Goal: Transaction & Acquisition: Purchase product/service

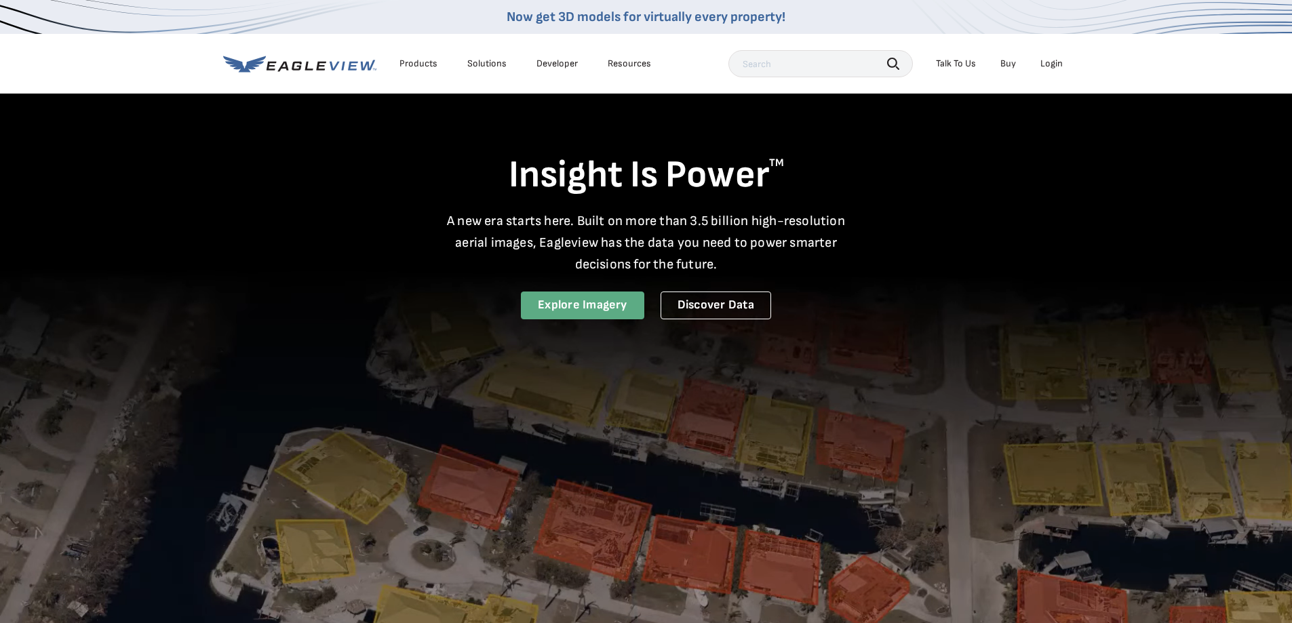
click at [568, 303] on link "Explore Imagery" at bounding box center [582, 306] width 123 height 28
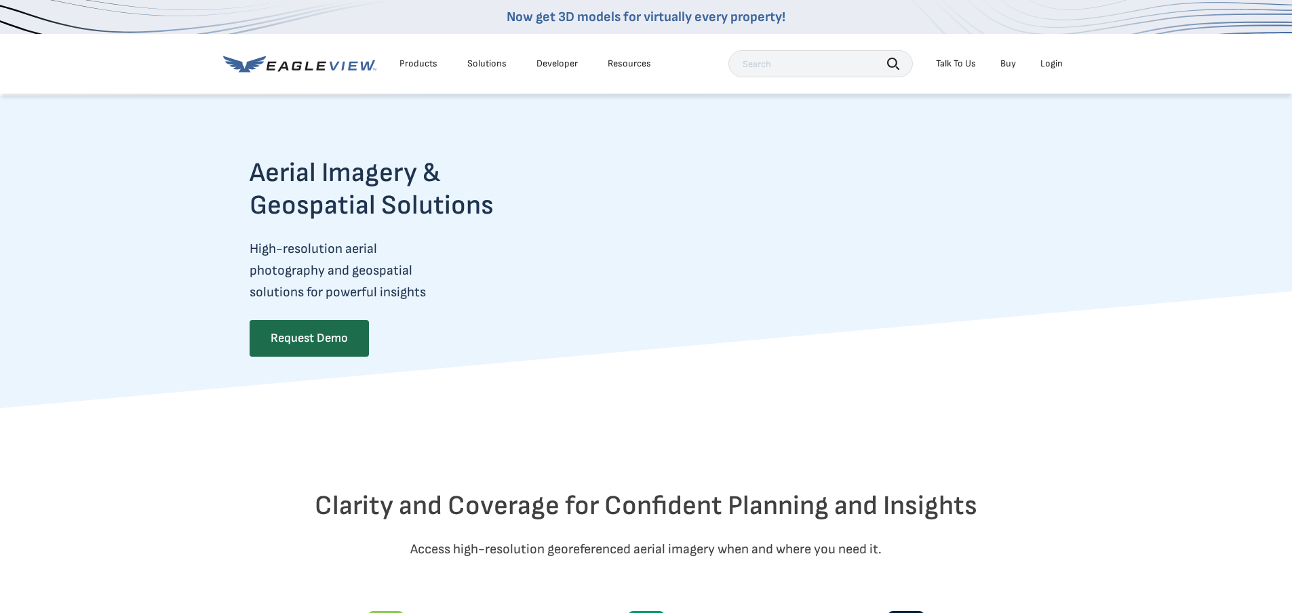
click at [1051, 70] on div "Login" at bounding box center [1052, 64] width 22 height 12
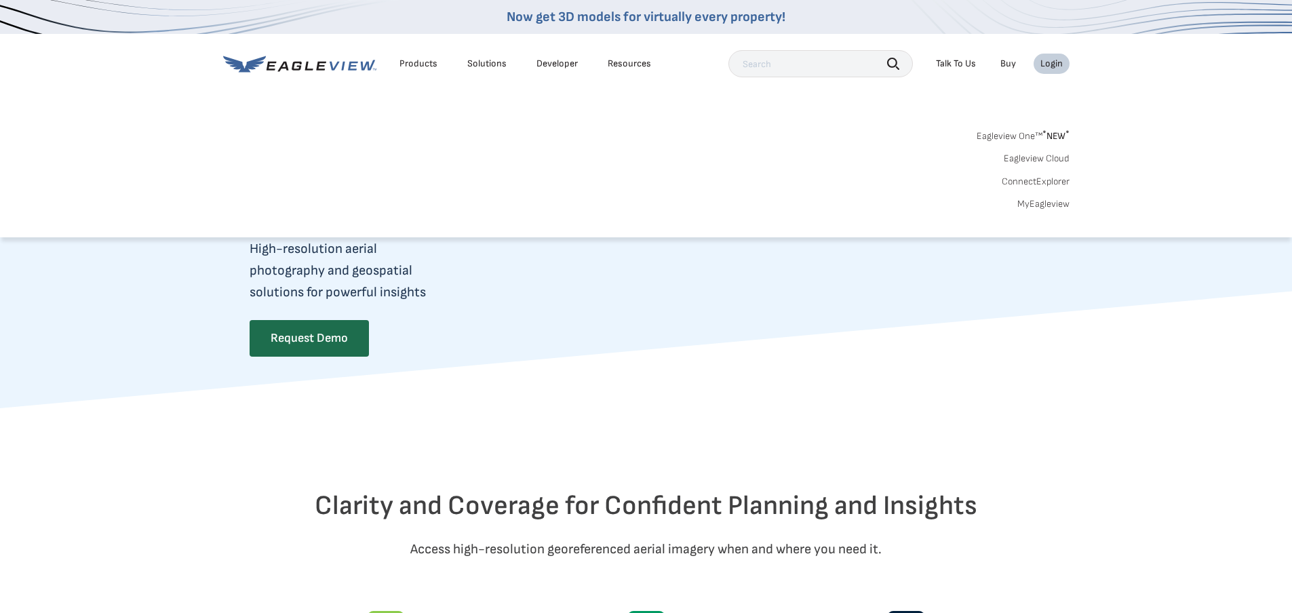
click at [1041, 206] on link "MyEagleview" at bounding box center [1044, 204] width 52 height 12
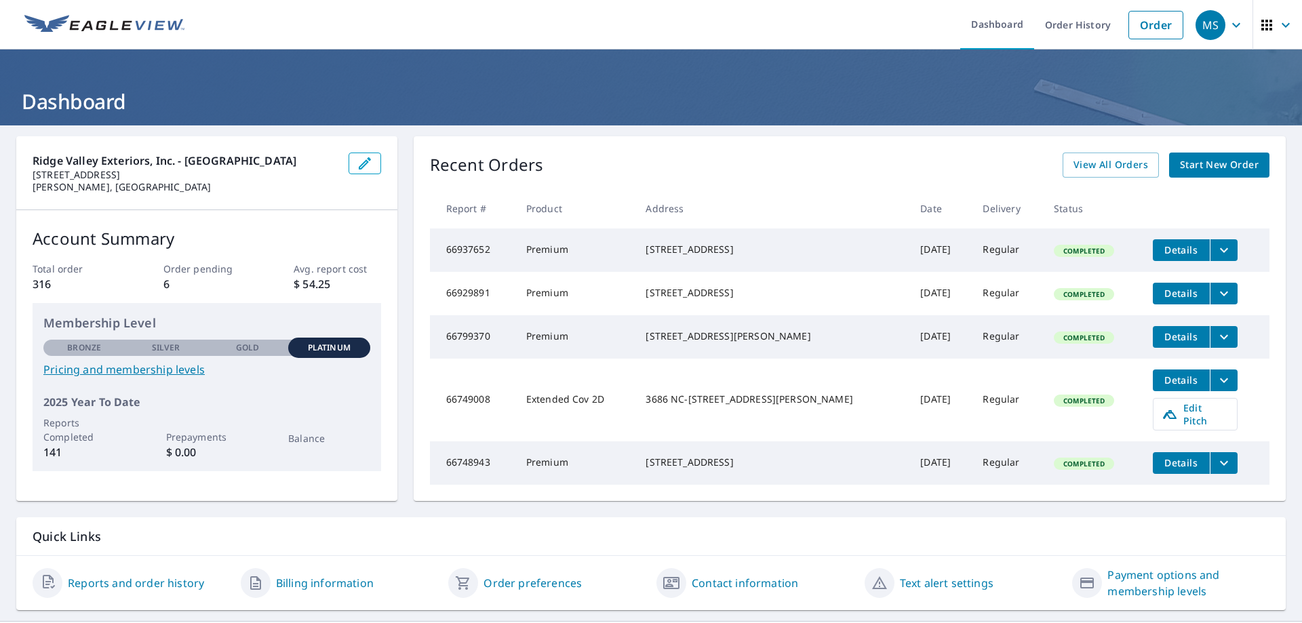
drag, startPoint x: 1129, startPoint y: 26, endPoint x: 828, endPoint y: 48, distance: 301.3
click at [1129, 26] on link "Order" at bounding box center [1156, 25] width 55 height 28
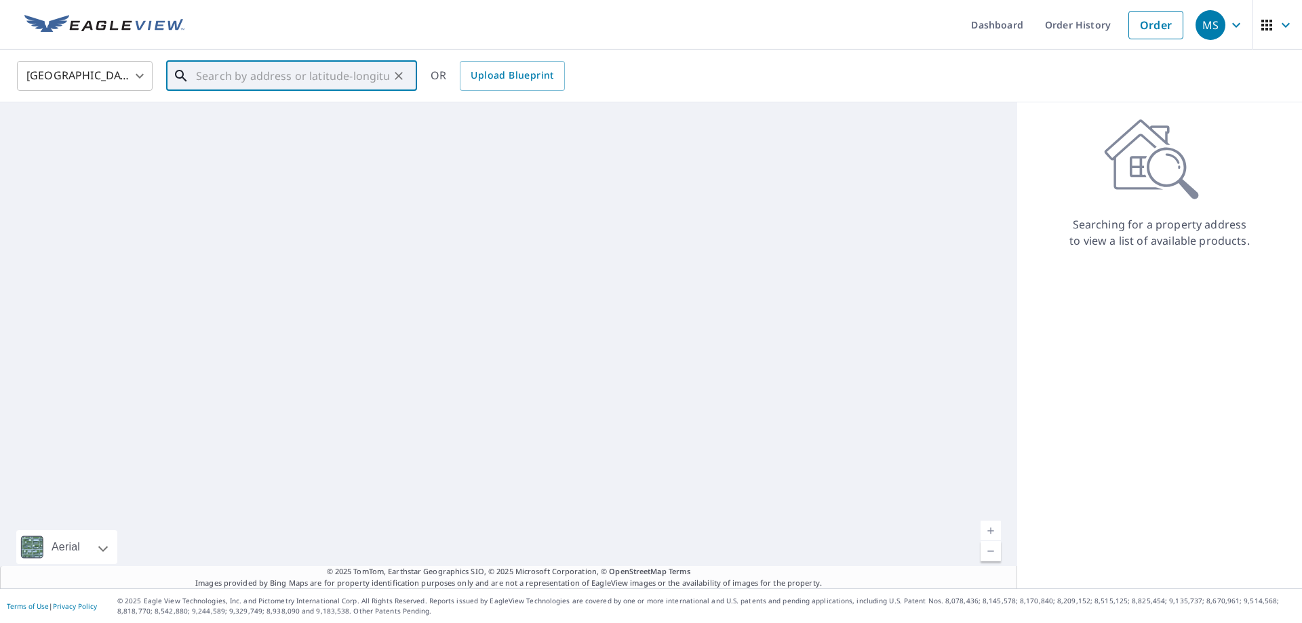
click at [267, 87] on input "text" at bounding box center [292, 76] width 193 height 38
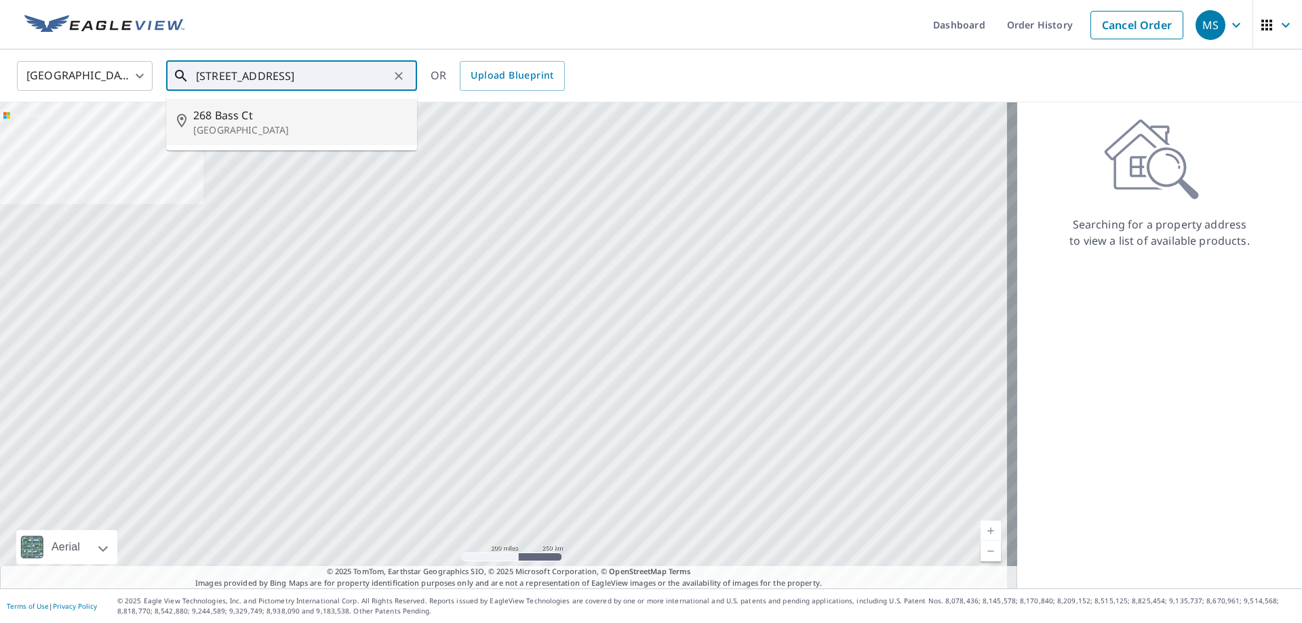
click at [251, 134] on p "Marco Island, FL 34145" at bounding box center [299, 130] width 213 height 14
type input "268 Bass Ct Marco Island, FL 34145"
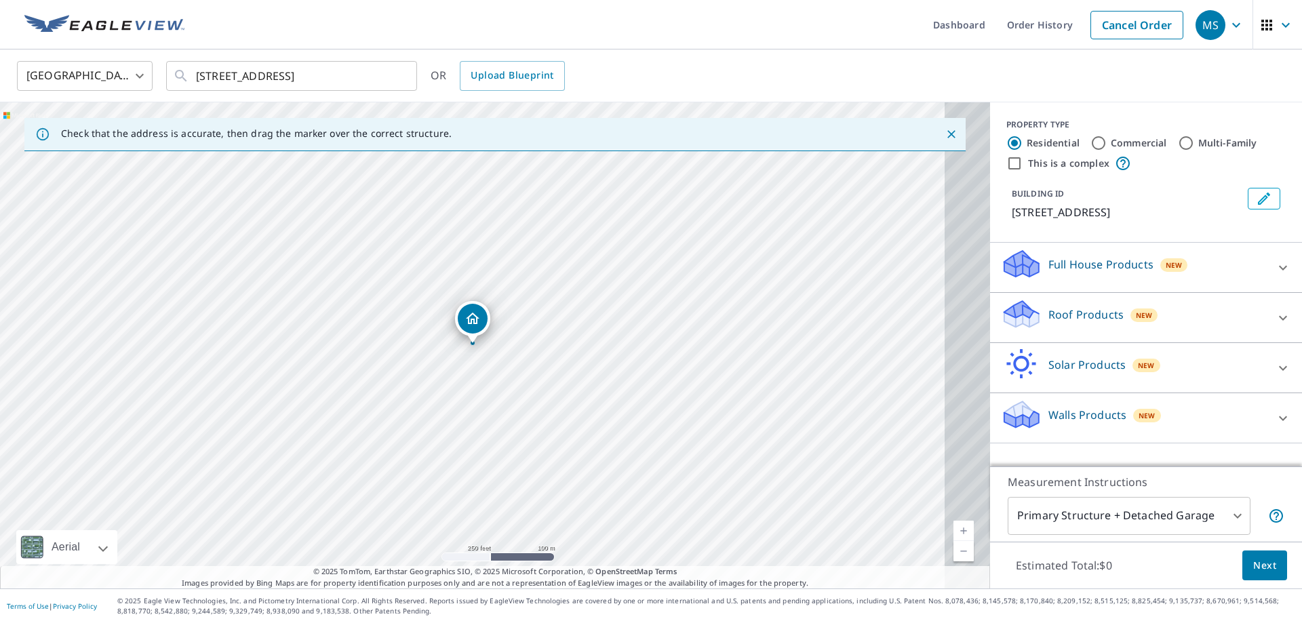
click at [1005, 318] on icon at bounding box center [1022, 309] width 35 height 17
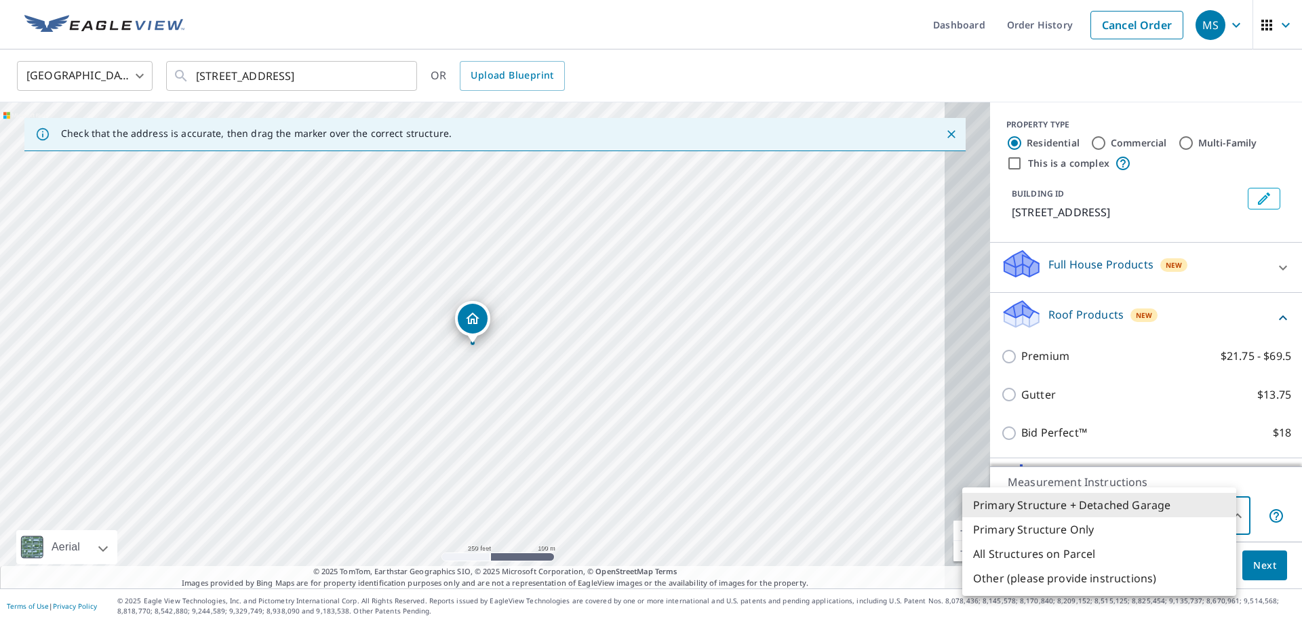
click at [1218, 511] on body "MS MS Dashboard Order History Cancel Order MS United States US ​ 268 Bass Ct Ma…" at bounding box center [651, 311] width 1302 height 623
click at [1015, 536] on li "Primary Structure Only" at bounding box center [1100, 530] width 274 height 24
type input "2"
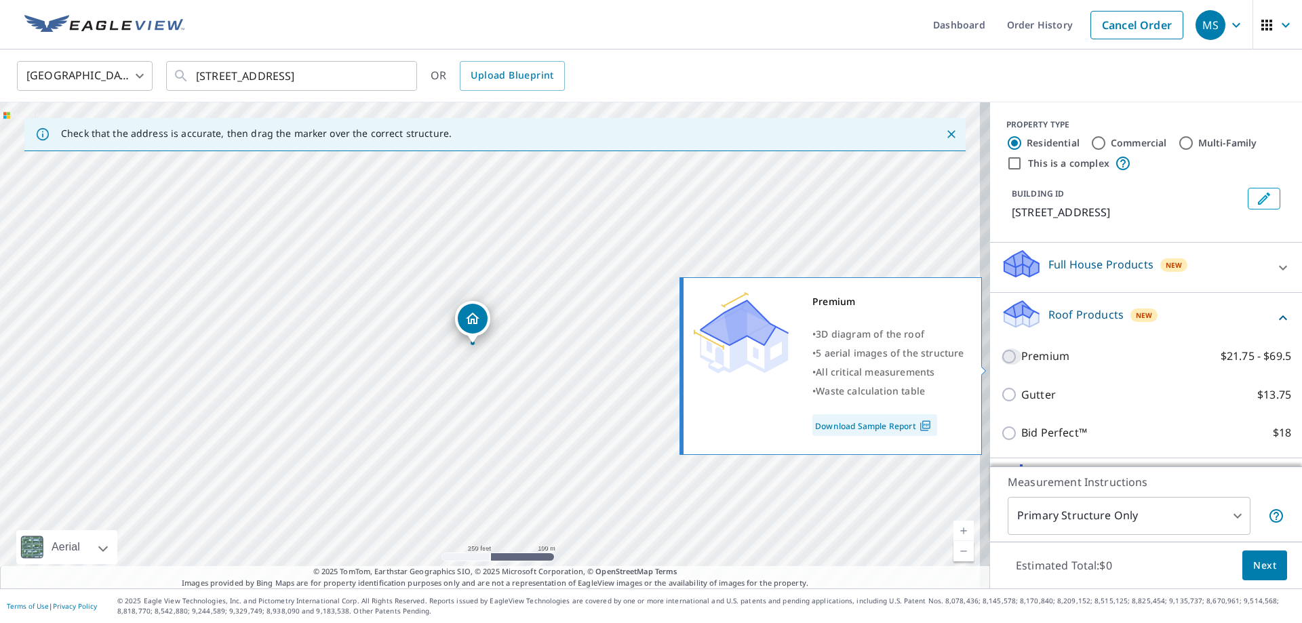
click at [1001, 365] on input "Premium $21.75 - $69.5" at bounding box center [1011, 357] width 20 height 16
checkbox input "true"
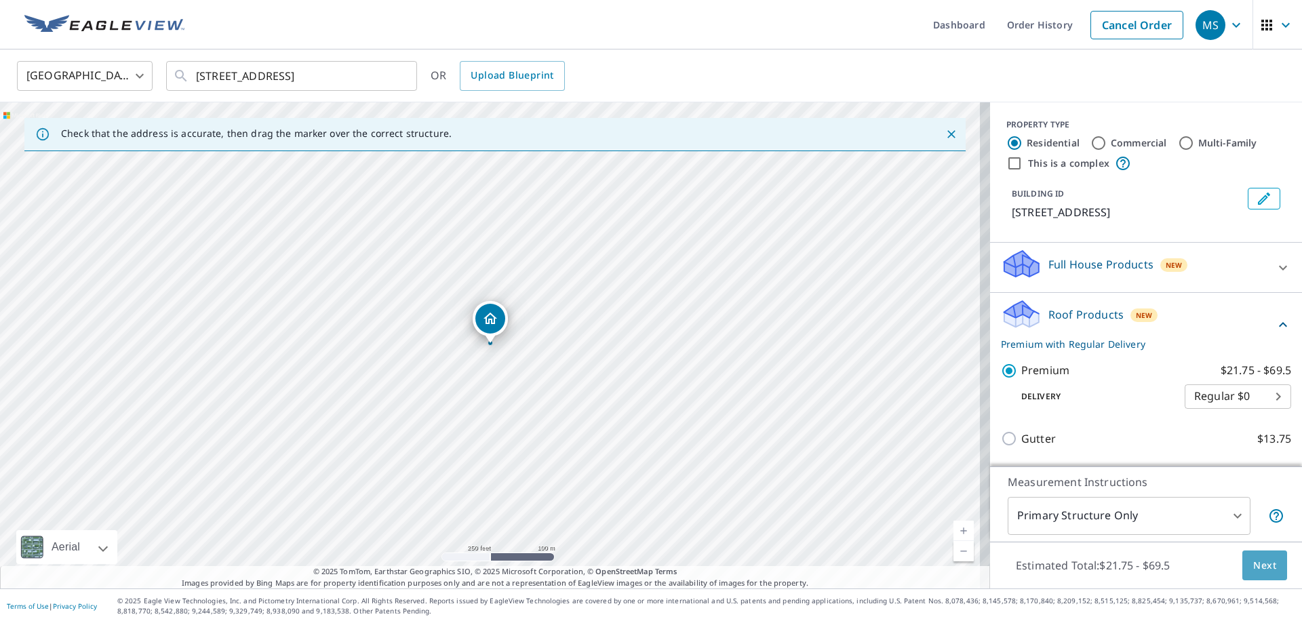
click at [1254, 568] on span "Next" at bounding box center [1265, 566] width 23 height 17
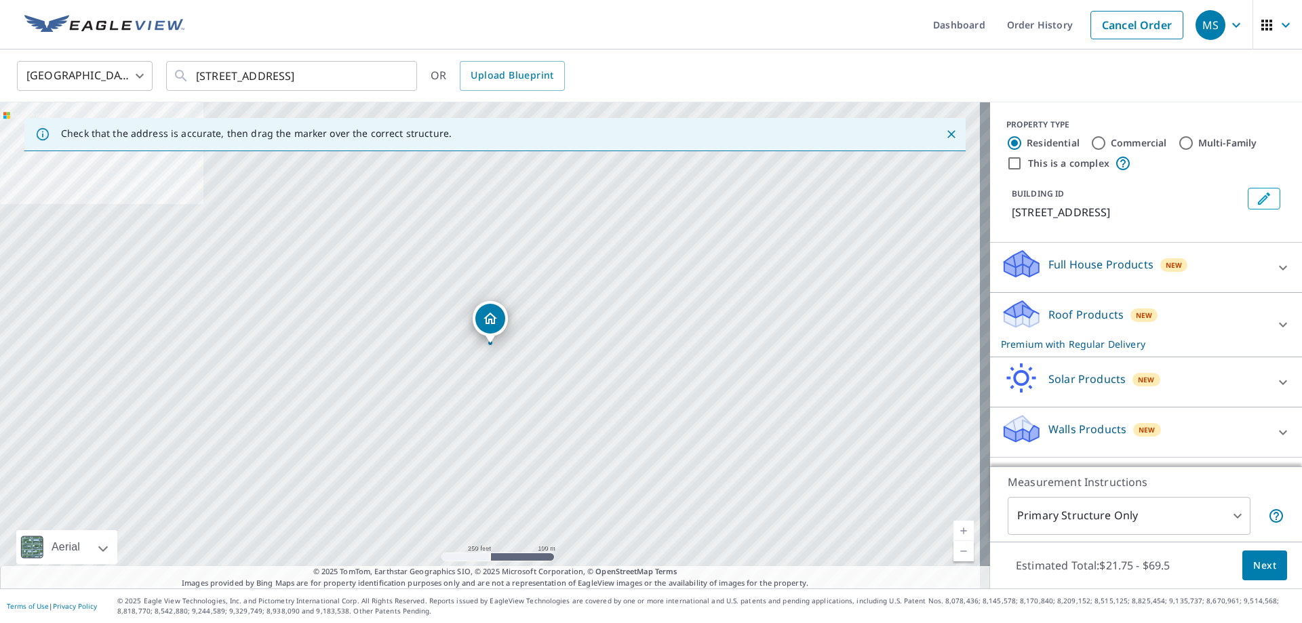
scroll to position [11, 0]
click at [1020, 313] on icon at bounding box center [1022, 309] width 35 height 17
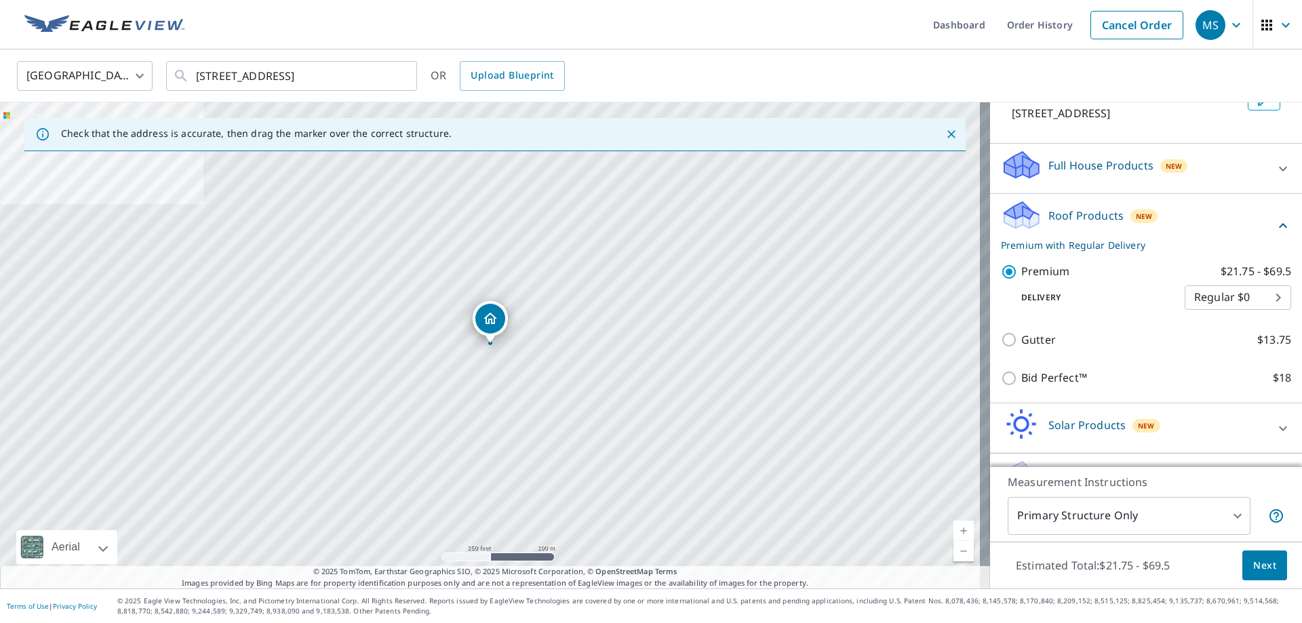
scroll to position [79, 0]
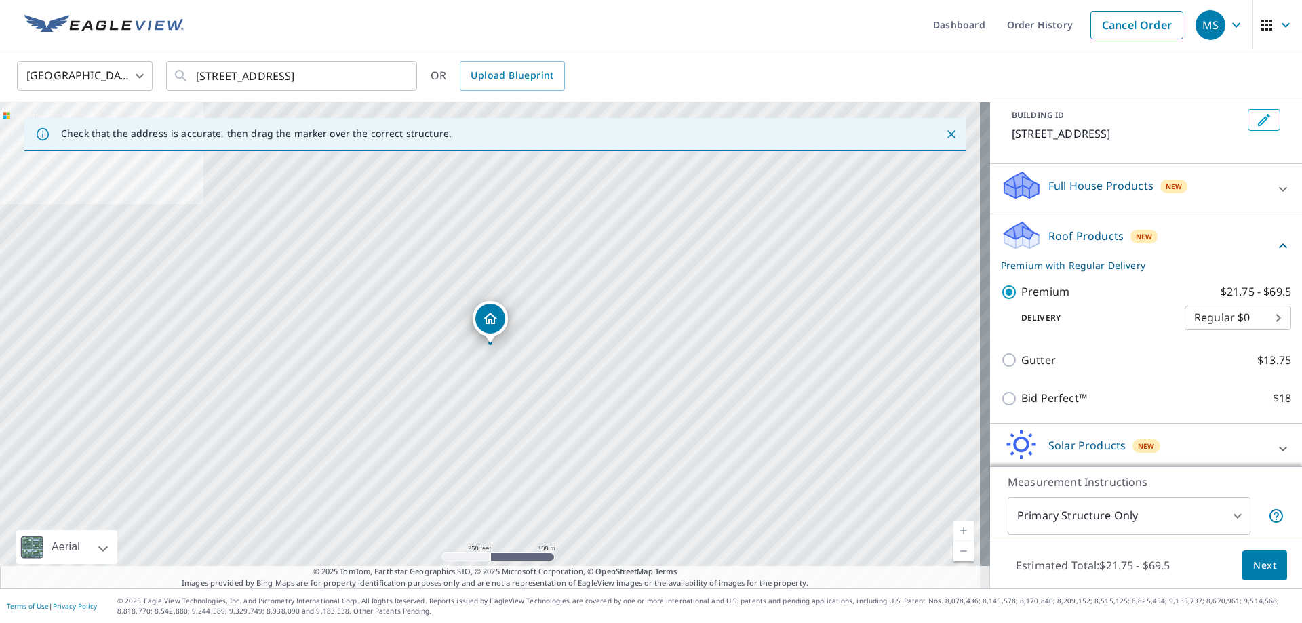
click at [1254, 562] on span "Next" at bounding box center [1265, 566] width 23 height 17
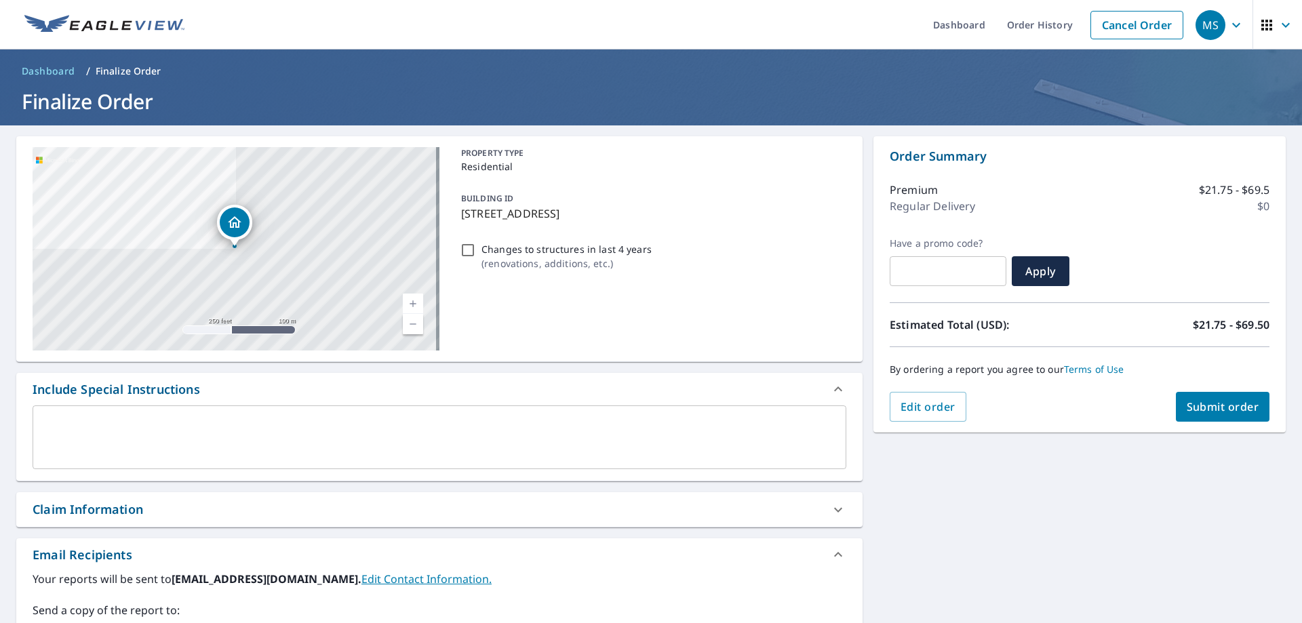
scroll to position [204, 0]
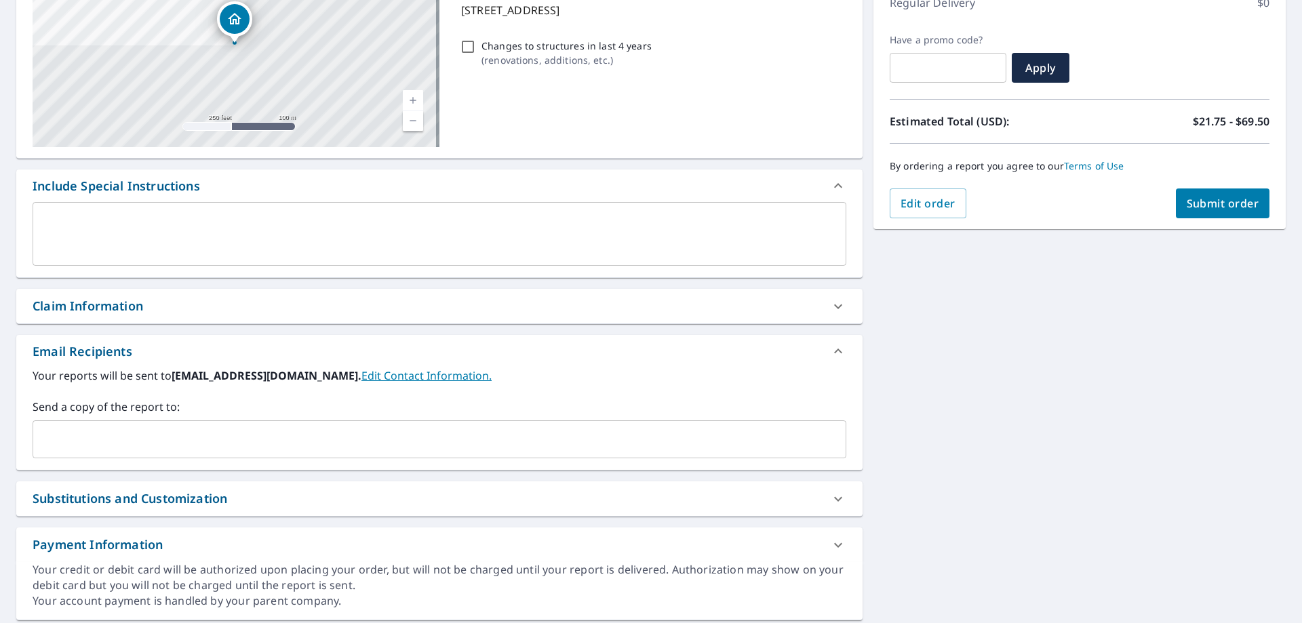
click at [100, 446] on input "text" at bounding box center [429, 440] width 781 height 26
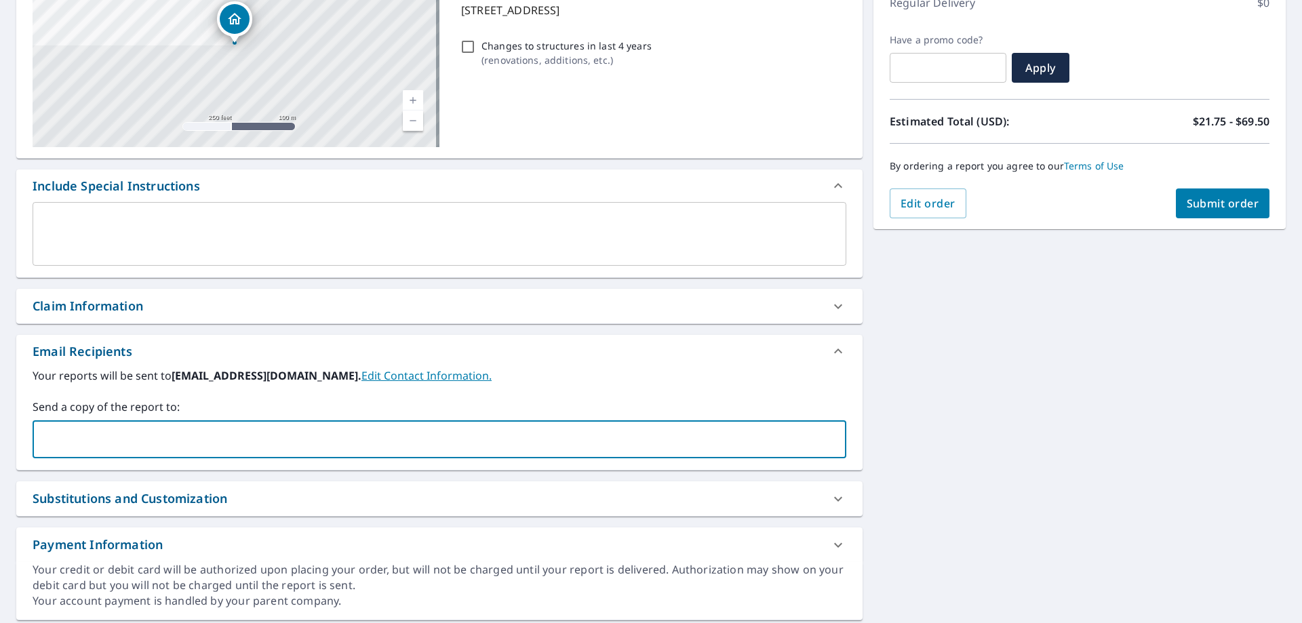
type input "nancyt@ridgevalleyexteriors.com"
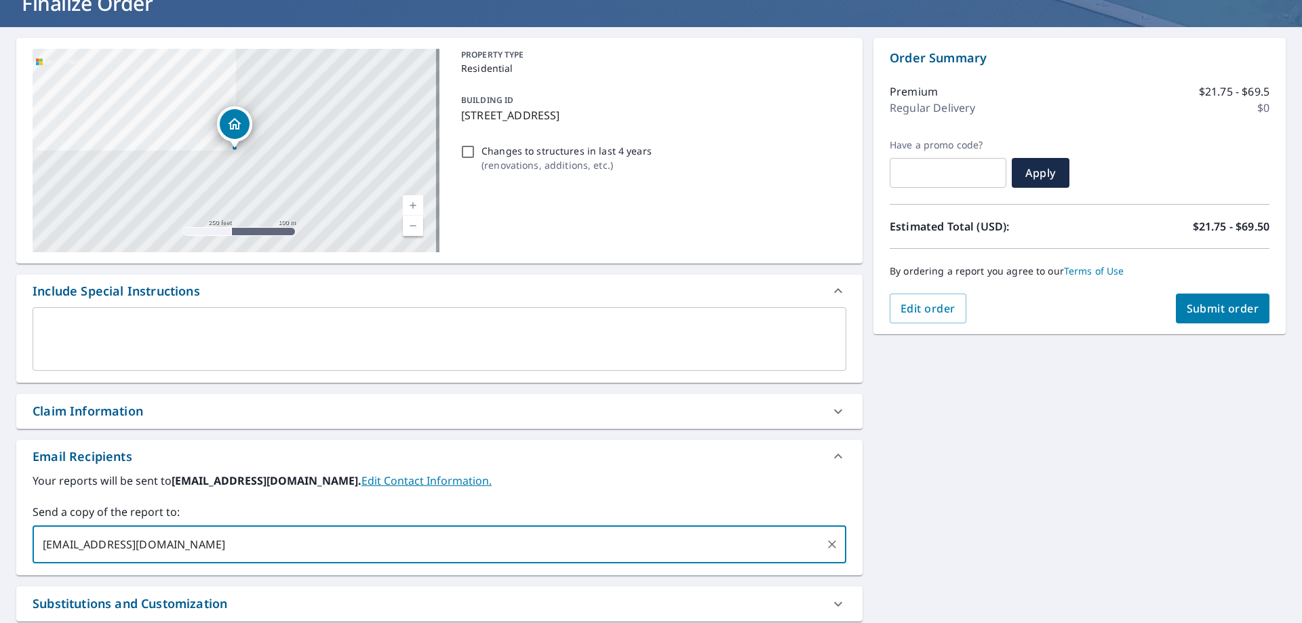
scroll to position [0, 0]
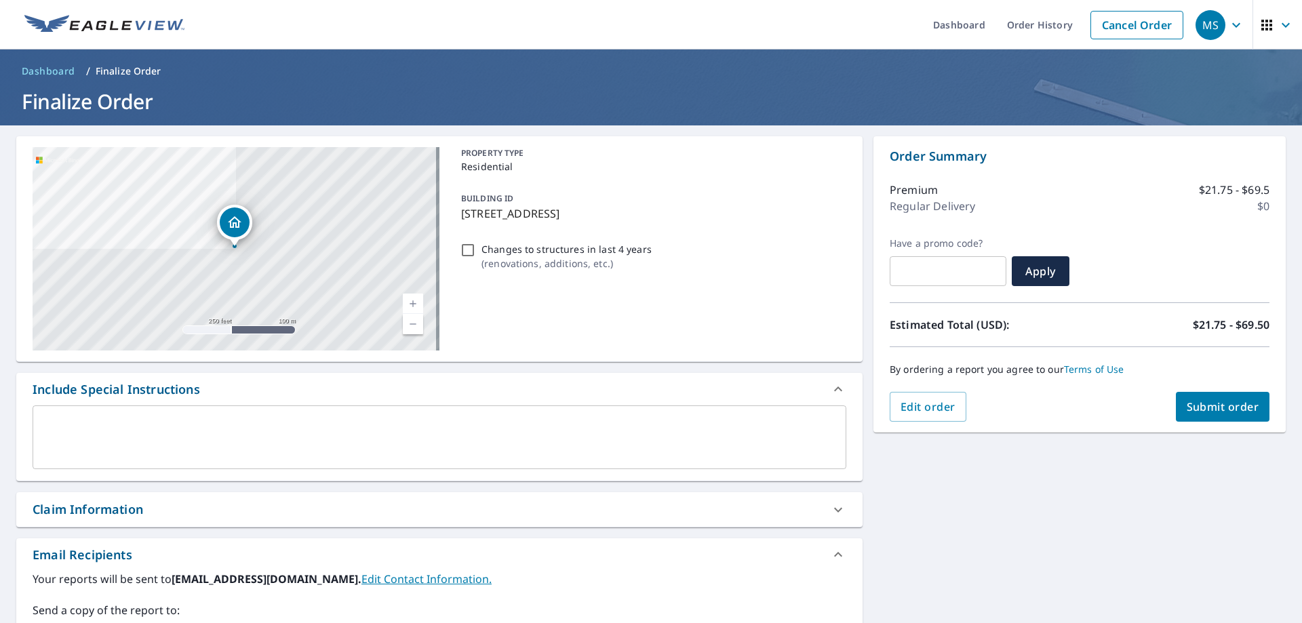
click at [1214, 410] on span "Submit order" at bounding box center [1223, 407] width 73 height 15
checkbox input "true"
